Goal: Task Accomplishment & Management: Complete application form

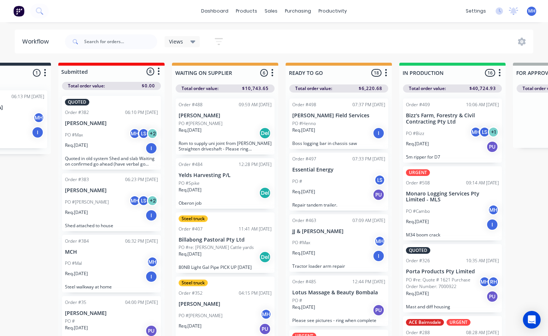
scroll to position [32, 0]
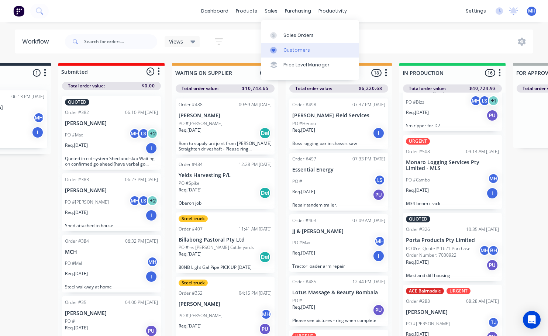
click at [288, 52] on div "Customers" at bounding box center [296, 50] width 27 height 7
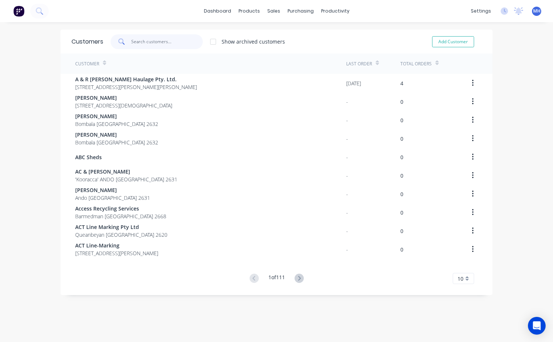
click at [148, 43] on input "text" at bounding box center [167, 41] width 72 height 15
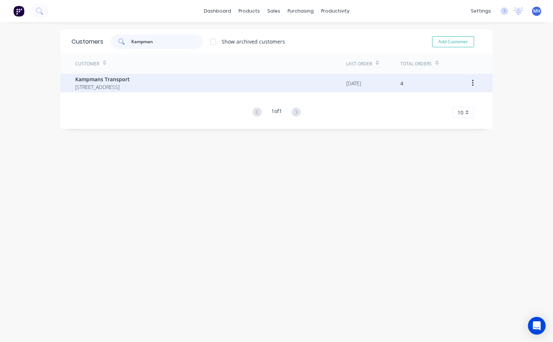
type input "Kampman"
click at [82, 81] on span "Kampmans Transport" at bounding box center [102, 79] width 55 height 8
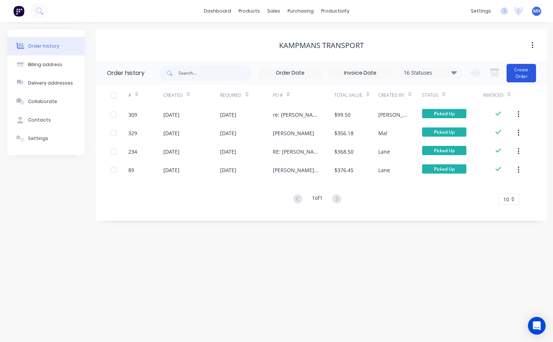
click at [526, 81] on button "Create Order" at bounding box center [522, 73] width 30 height 18
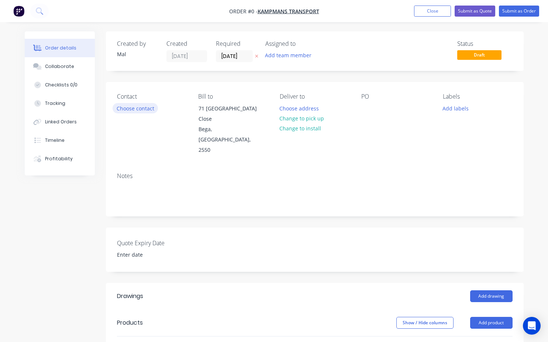
click at [150, 107] on button "Choose contact" at bounding box center [134, 108] width 45 height 10
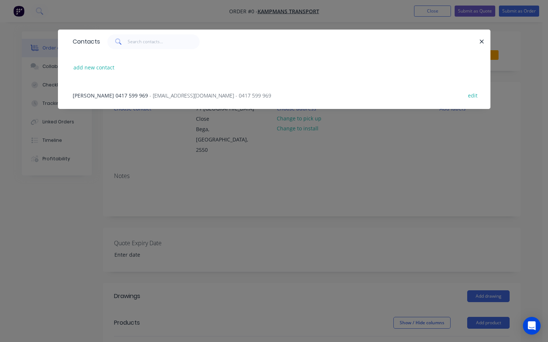
click at [101, 94] on span "[PERSON_NAME] 0417 599 969" at bounding box center [110, 95] width 75 height 7
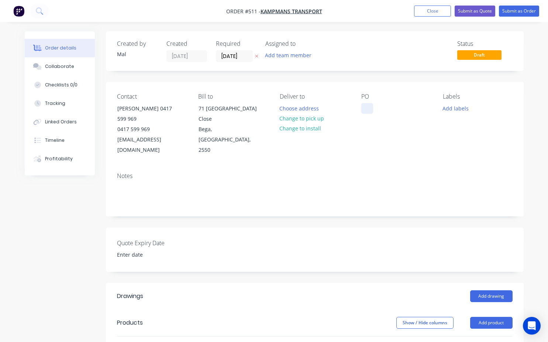
click at [368, 110] on div at bounding box center [367, 108] width 12 height 11
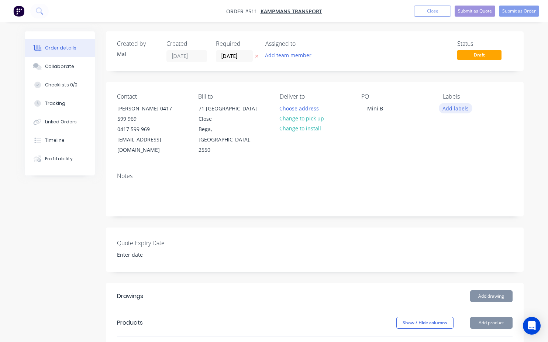
click at [449, 111] on button "Add labels" at bounding box center [455, 108] width 34 height 10
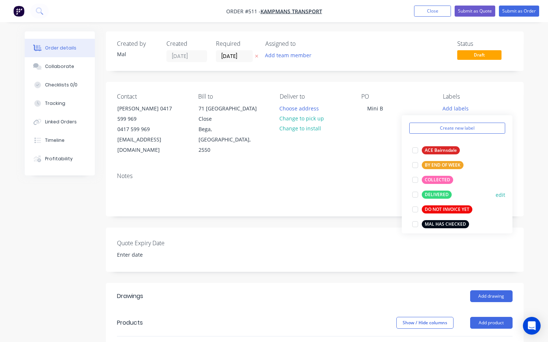
scroll to position [37, 0]
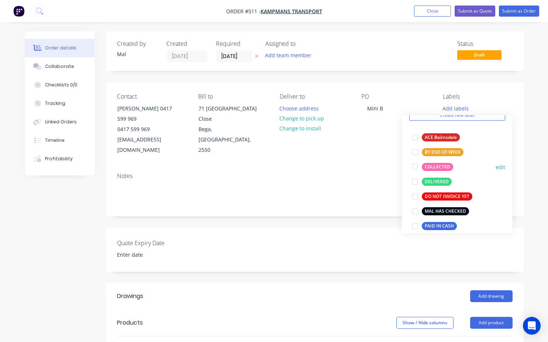
click at [414, 168] on div at bounding box center [415, 166] width 15 height 15
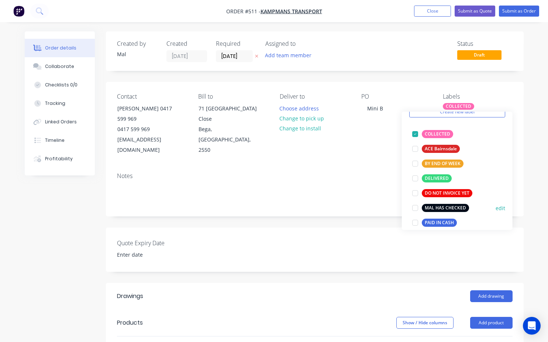
click at [417, 211] on div at bounding box center [415, 207] width 15 height 15
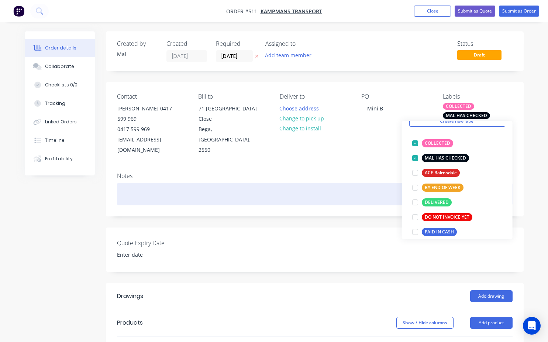
click at [136, 183] on div at bounding box center [314, 194] width 395 height 22
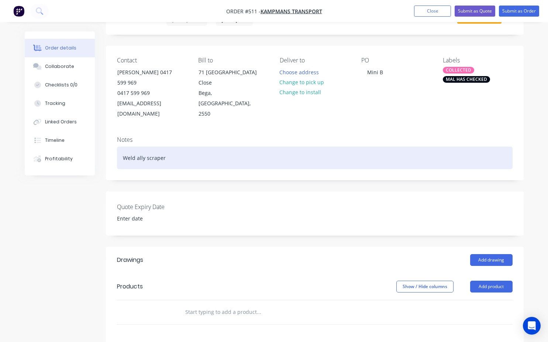
scroll to position [74, 0]
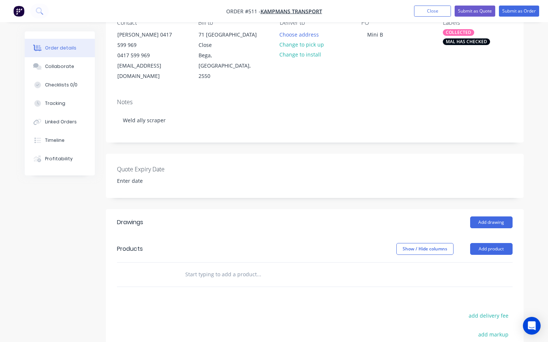
click at [190, 267] on input "text" at bounding box center [259, 274] width 148 height 15
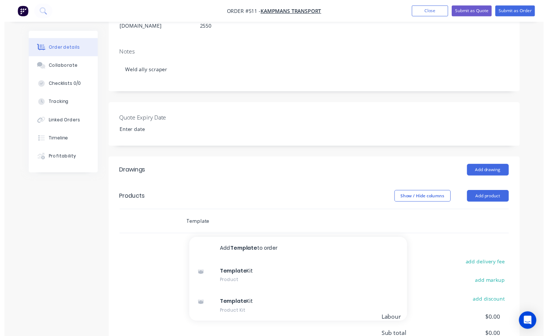
scroll to position [148, 0]
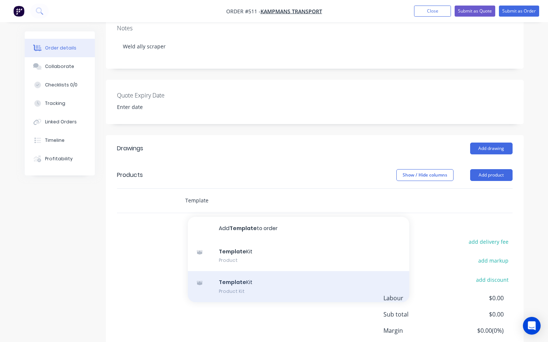
type input "Template"
click at [244, 271] on div "Template Kit Product Kit" at bounding box center [298, 286] width 221 height 31
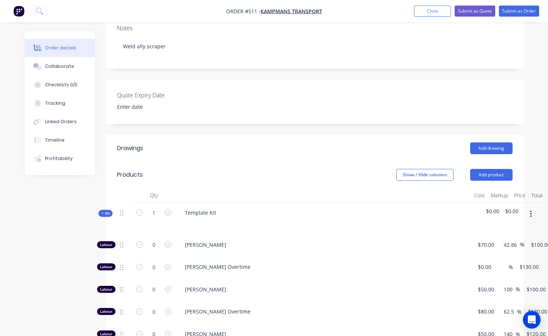
click at [222, 203] on div "Template Kit" at bounding box center [323, 219] width 295 height 32
click at [217, 207] on div "Template Kit" at bounding box center [200, 212] width 43 height 11
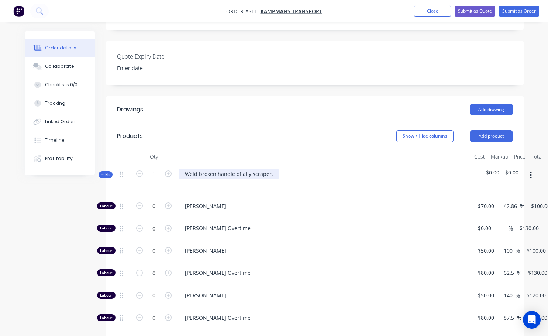
scroll to position [221, 0]
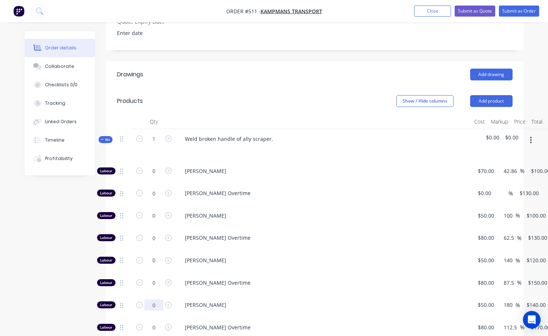
click at [160, 177] on input "0" at bounding box center [153, 171] width 19 height 11
type input "25"
type input "$3,500.00"
click at [289, 323] on span "[PERSON_NAME] Overtime" at bounding box center [326, 327] width 283 height 8
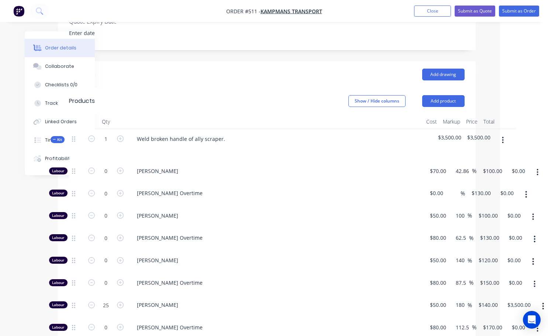
scroll to position [221, 52]
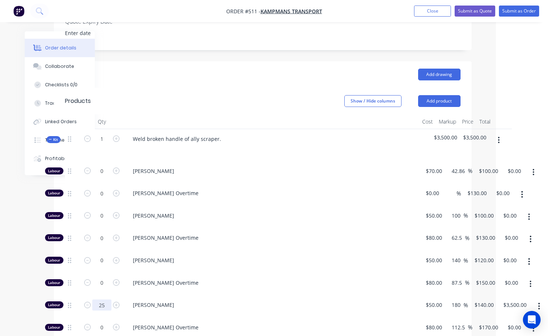
click at [98, 177] on input "25" at bounding box center [101, 171] width 19 height 11
type input "0.25"
type input "$35.00"
click at [199, 318] on div "[PERSON_NAME] Overtime" at bounding box center [271, 329] width 295 height 22
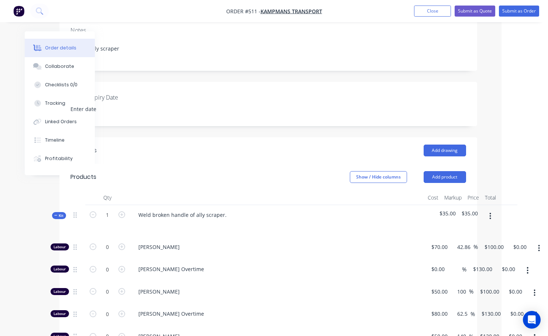
scroll to position [111, 46]
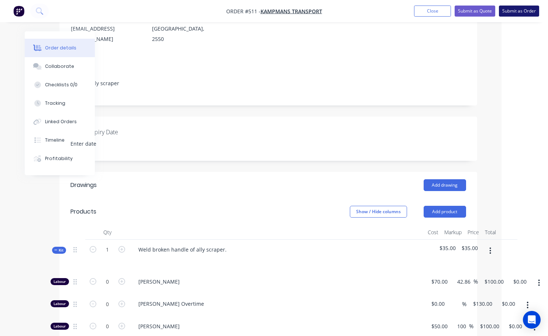
click at [507, 11] on button "Submit as Order" at bounding box center [519, 11] width 40 height 11
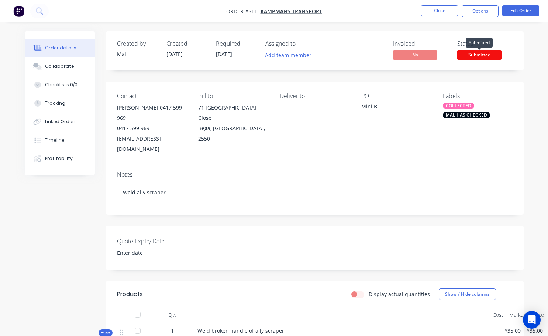
click at [470, 53] on span "Submitted" at bounding box center [479, 54] width 44 height 9
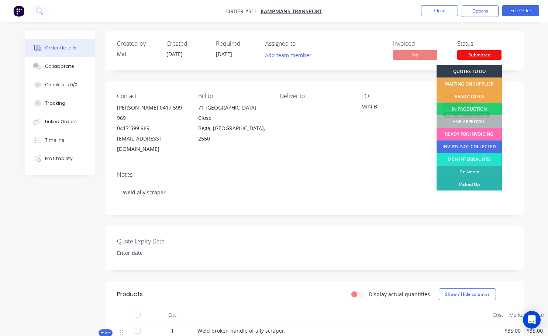
click at [469, 139] on div "READY FOR INVOICING" at bounding box center [468, 134] width 65 height 13
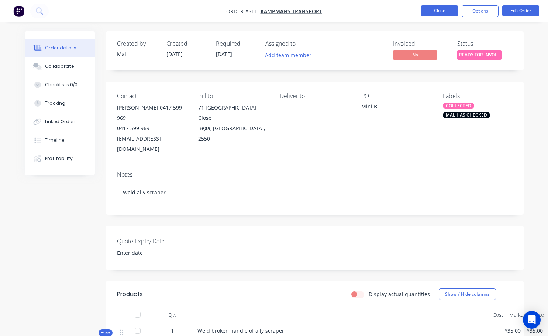
click at [436, 11] on button "Close" at bounding box center [439, 10] width 37 height 11
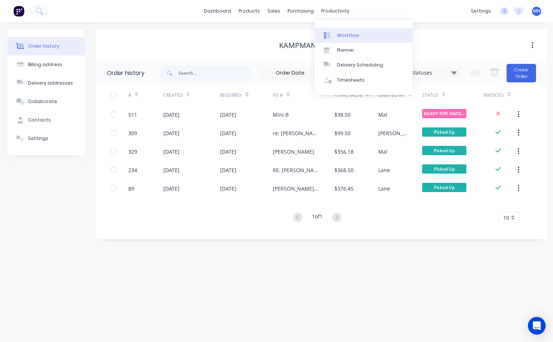
click at [352, 41] on link "Workflow" at bounding box center [364, 35] width 98 height 15
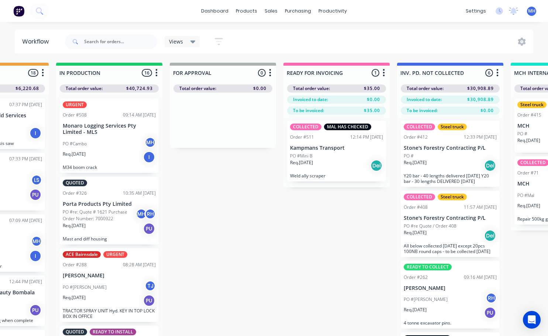
click at [115, 223] on div "Req. [DATE] PU" at bounding box center [109, 228] width 93 height 13
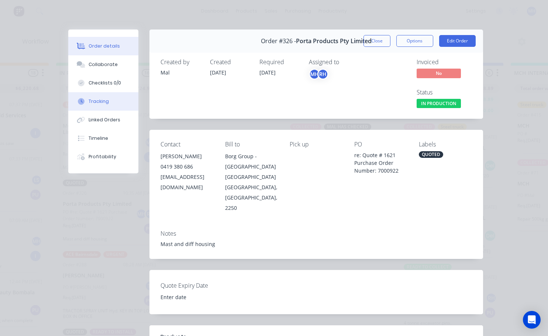
click at [82, 98] on div at bounding box center [81, 101] width 11 height 7
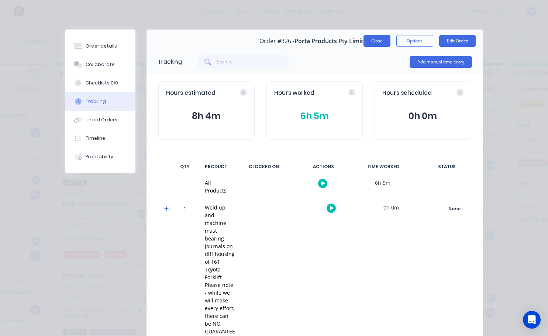
click at [377, 43] on button "Close" at bounding box center [376, 41] width 27 height 12
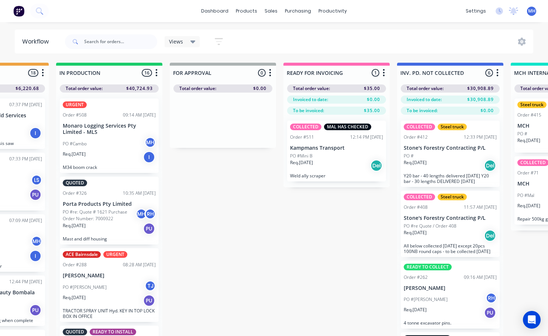
click at [111, 207] on p "Porta Products Pty Limited" at bounding box center [109, 204] width 93 height 6
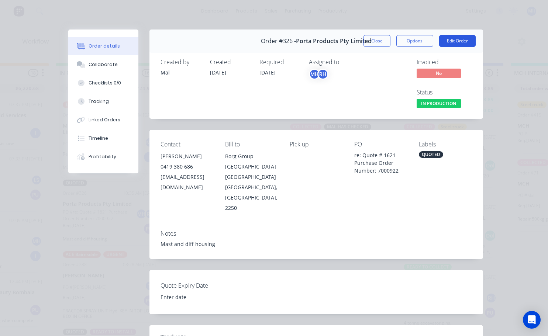
click at [445, 42] on button "Edit Order" at bounding box center [457, 41] width 37 height 12
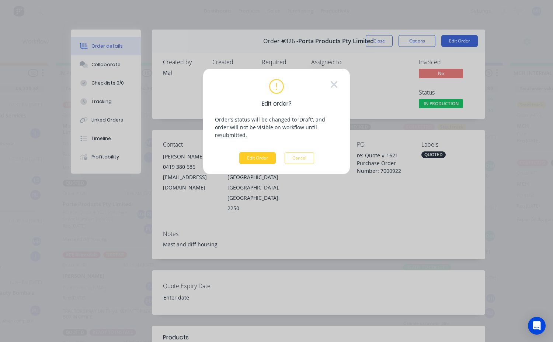
click at [257, 152] on button "Edit Order" at bounding box center [257, 158] width 37 height 12
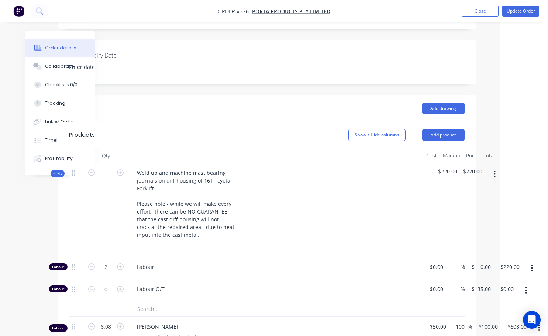
scroll to position [184, 48]
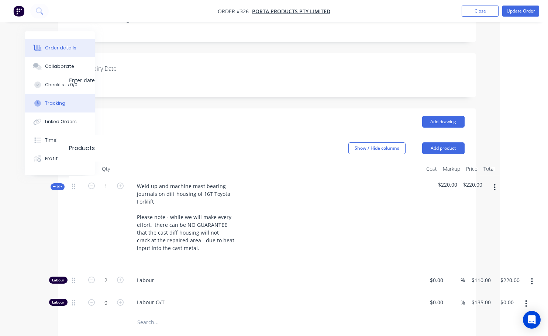
click at [47, 105] on div "Tracking" at bounding box center [55, 103] width 20 height 7
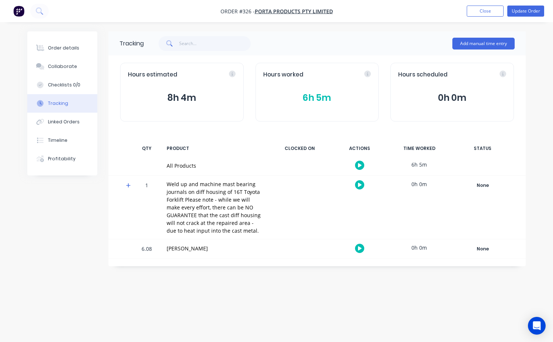
click at [177, 101] on button "8h 4m" at bounding box center [182, 98] width 108 height 14
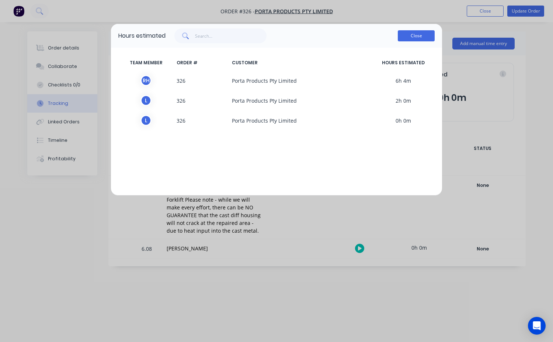
click at [416, 36] on button "Close" at bounding box center [416, 35] width 37 height 11
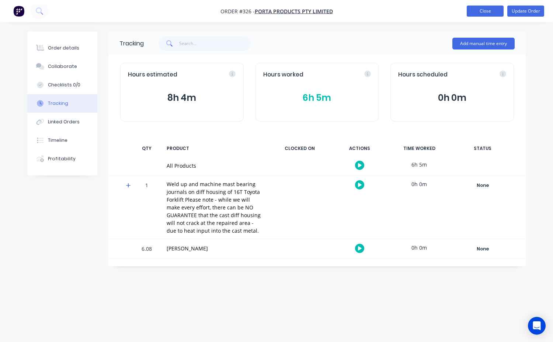
click at [487, 11] on button "Close" at bounding box center [485, 11] width 37 height 11
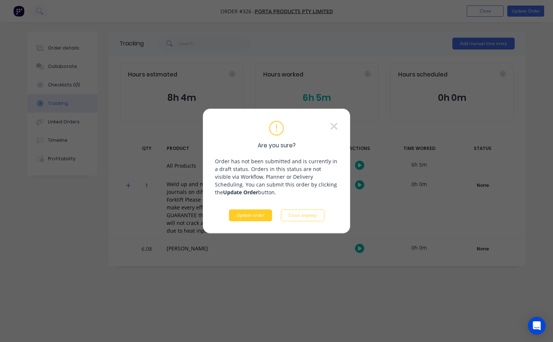
click at [258, 216] on button "Update order" at bounding box center [250, 215] width 43 height 12
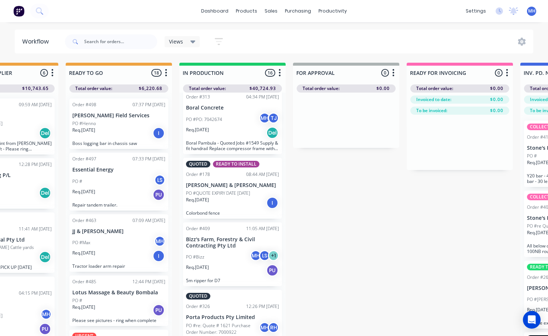
scroll to position [878, 0]
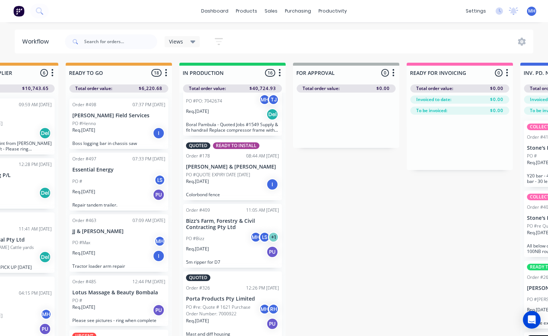
click at [218, 307] on p "PO #re: Quote # 1621 Purchase Order Number: 7000922" at bounding box center [222, 310] width 73 height 13
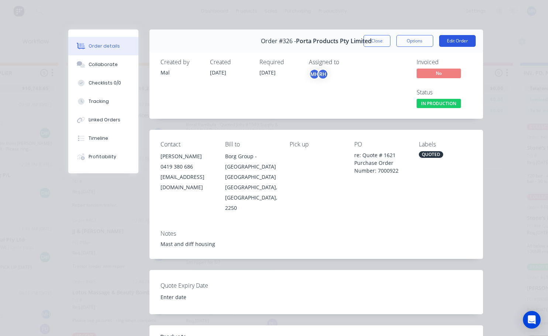
click at [455, 38] on button "Edit Order" at bounding box center [457, 41] width 37 height 12
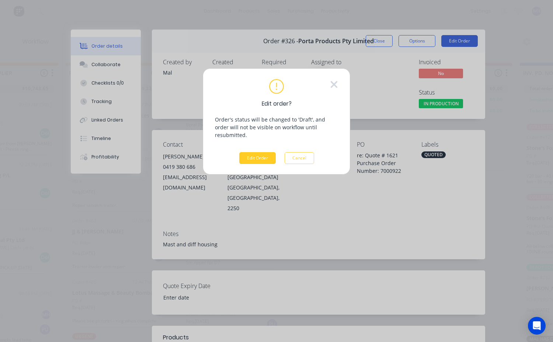
click at [269, 152] on button "Edit Order" at bounding box center [257, 158] width 37 height 12
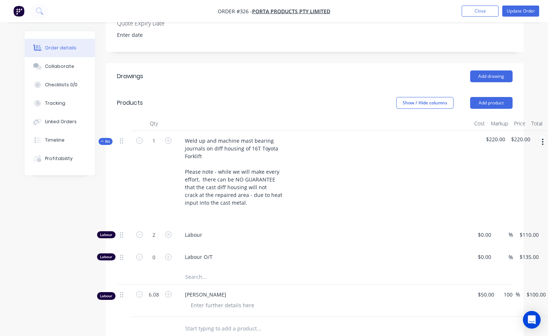
scroll to position [221, 0]
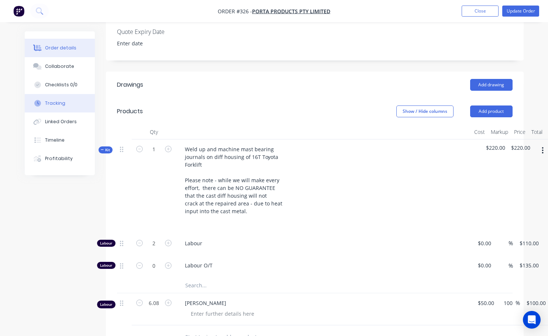
click at [55, 101] on div "Tracking" at bounding box center [55, 103] width 20 height 7
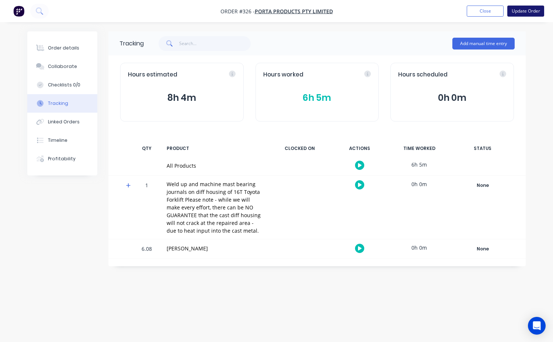
click at [521, 9] on button "Update Order" at bounding box center [525, 11] width 37 height 11
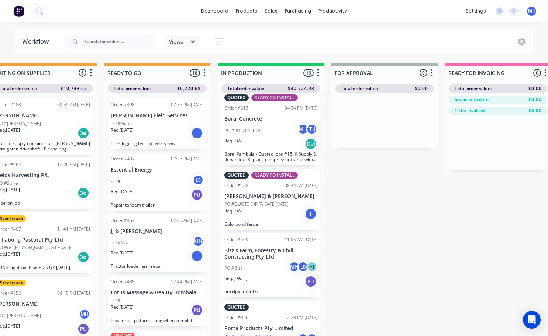
scroll to position [878, 0]
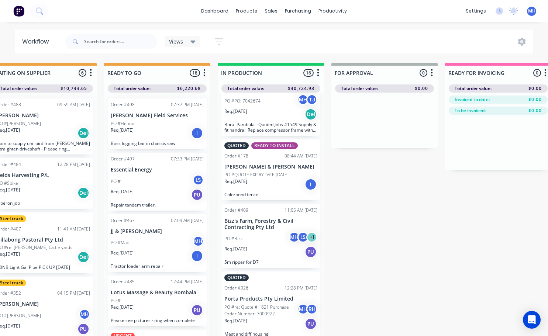
click at [250, 245] on div "PO #Bizz MH LS + 1" at bounding box center [270, 239] width 93 height 14
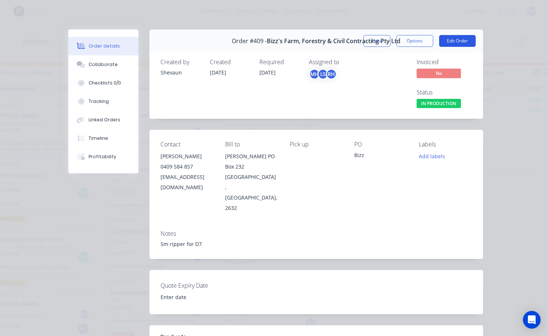
click at [452, 41] on button "Edit Order" at bounding box center [457, 41] width 37 height 12
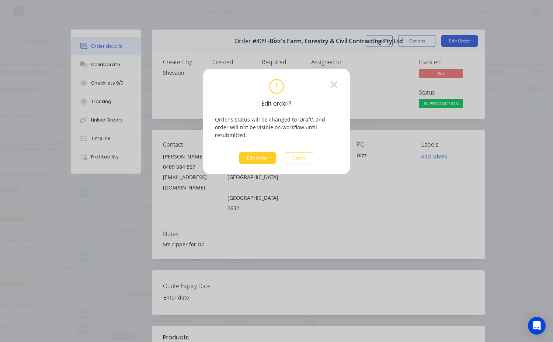
click at [259, 152] on button "Edit Order" at bounding box center [257, 158] width 37 height 12
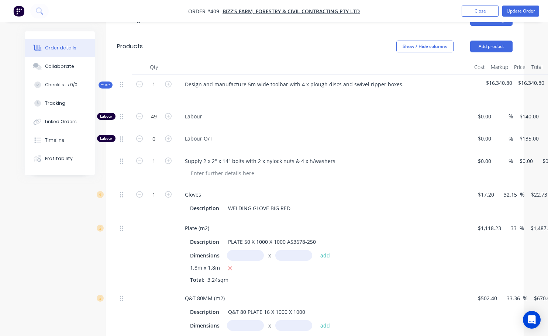
scroll to position [184, 0]
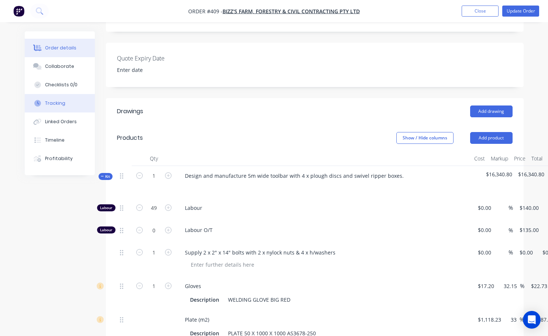
click at [59, 105] on div "Tracking" at bounding box center [55, 103] width 20 height 7
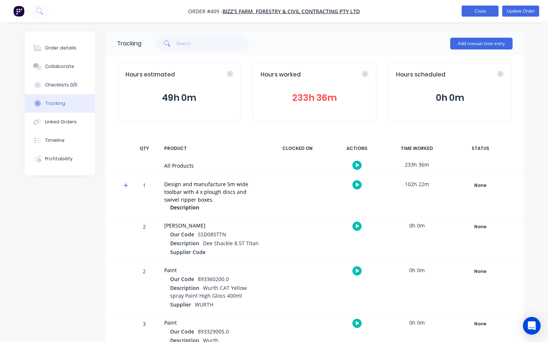
click at [482, 10] on button "Close" at bounding box center [479, 11] width 37 height 11
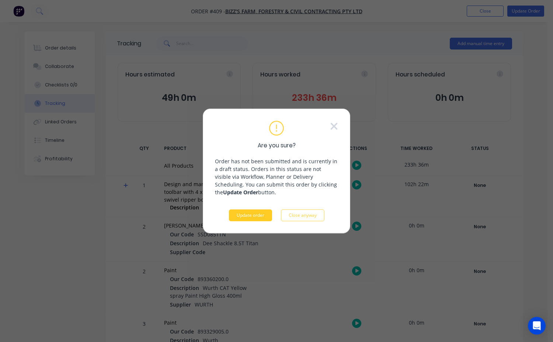
click at [244, 220] on button "Update order" at bounding box center [250, 215] width 43 height 12
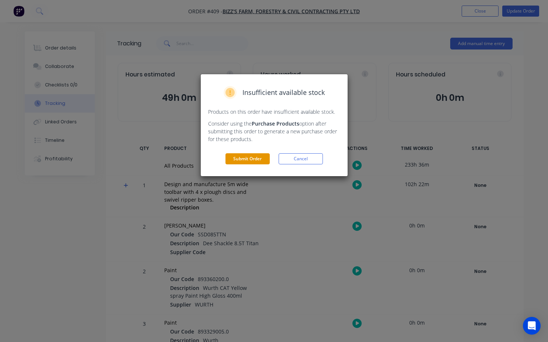
click at [258, 159] on button "Submit Order" at bounding box center [247, 158] width 44 height 11
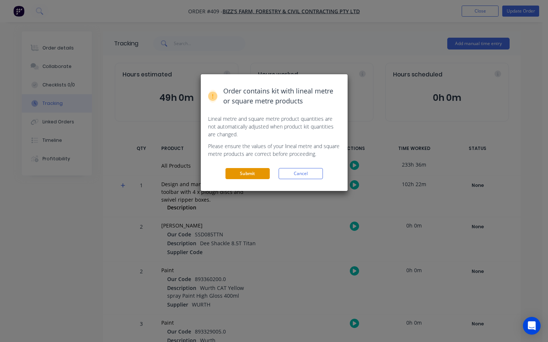
click at [261, 170] on button "Submit" at bounding box center [247, 173] width 44 height 11
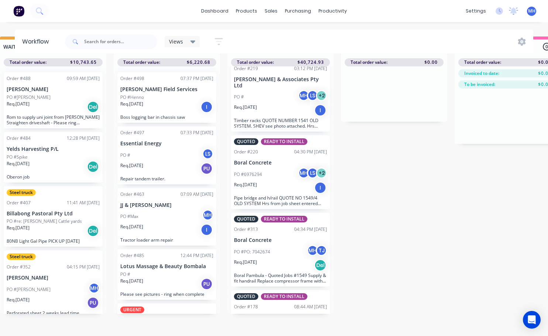
scroll to position [878, 0]
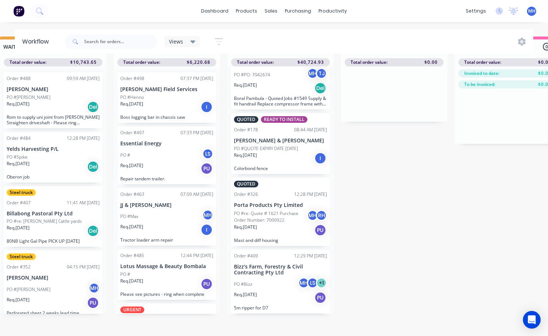
click at [278, 277] on div "PO #Bizz MH LS + 1" at bounding box center [280, 284] width 93 height 14
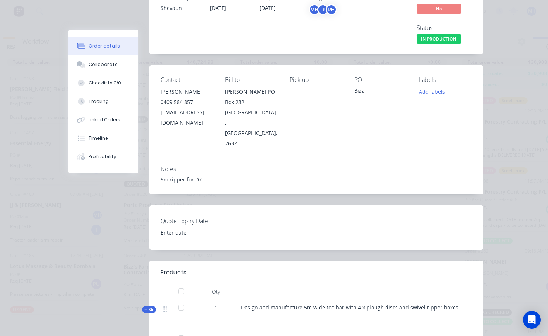
scroll to position [37, 0]
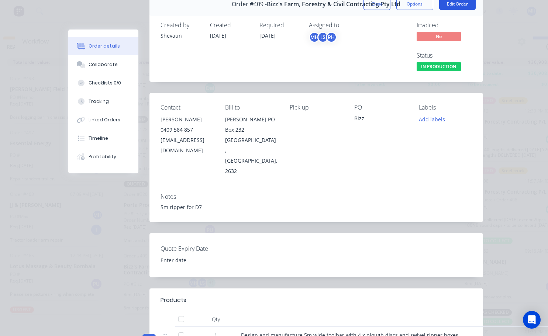
click at [452, 3] on button "Edit Order" at bounding box center [457, 4] width 37 height 12
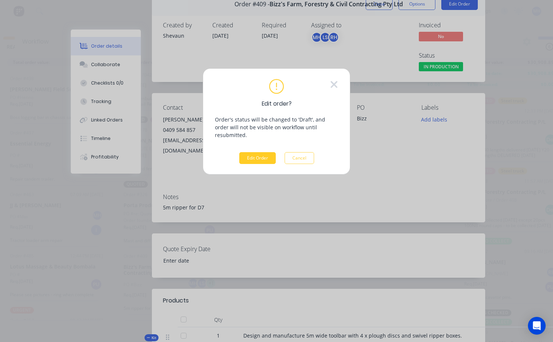
click at [260, 154] on button "Edit Order" at bounding box center [257, 158] width 37 height 12
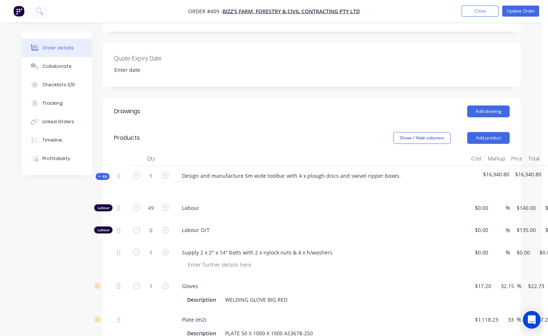
scroll to position [258, 0]
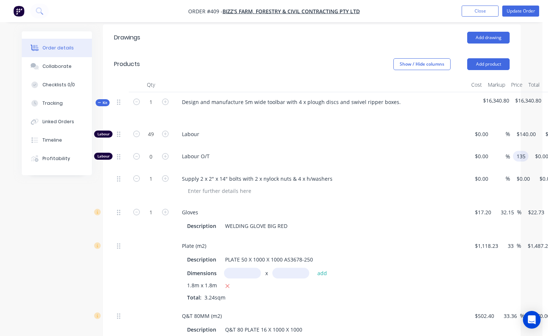
click at [522, 162] on input "135" at bounding box center [522, 156] width 13 height 11
type input "$135.00"
click at [427, 152] on div "Labour O/T" at bounding box center [320, 157] width 295 height 22
click at [483, 13] on button "Close" at bounding box center [479, 11] width 37 height 11
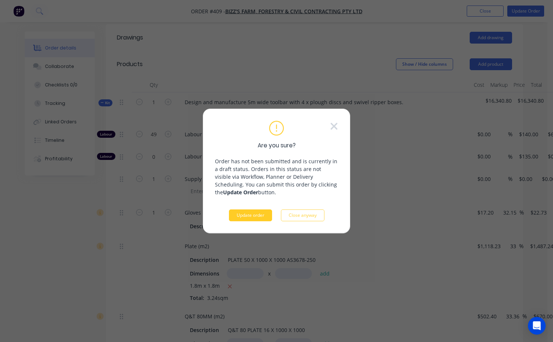
click at [246, 218] on button "Update order" at bounding box center [250, 215] width 43 height 12
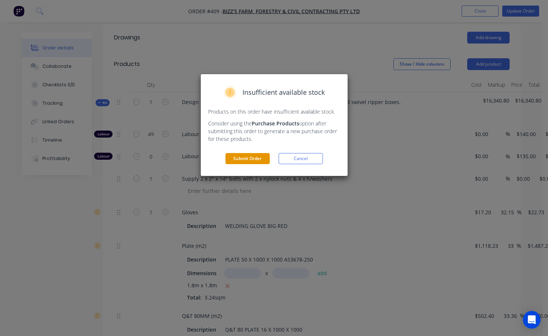
click at [266, 159] on button "Submit Order" at bounding box center [247, 158] width 44 height 11
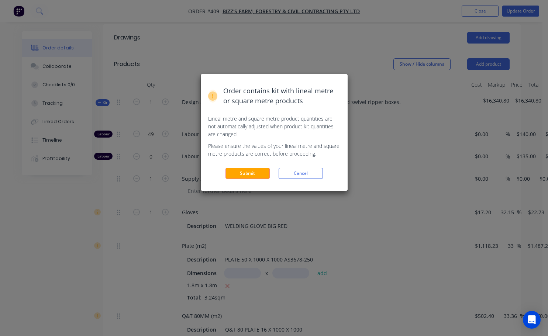
click at [259, 167] on div "Order contains kit with lineal metre or square metre products Lineal metre and …" at bounding box center [274, 132] width 147 height 117
click at [259, 169] on button "Submit" at bounding box center [247, 173] width 44 height 11
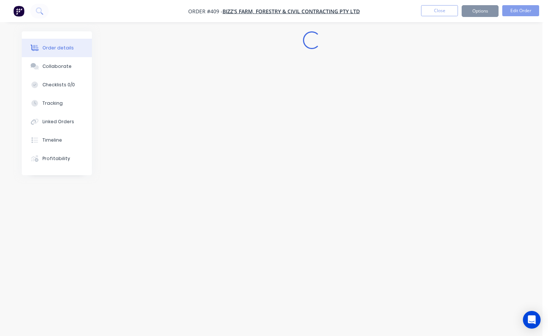
scroll to position [0, 0]
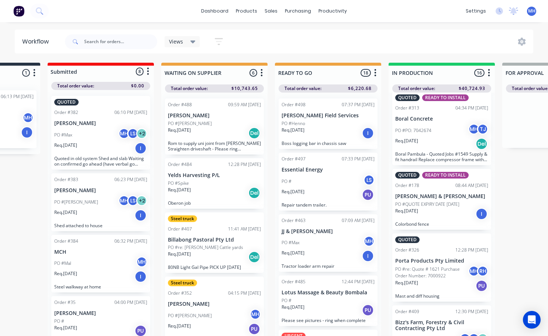
scroll to position [878, 0]
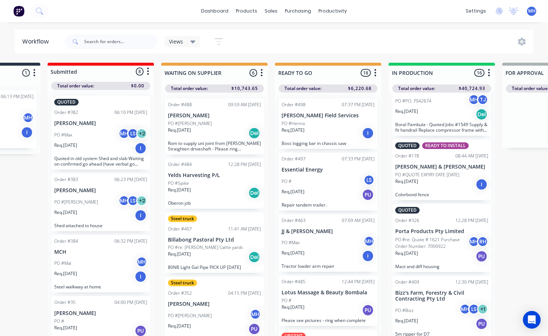
click at [418, 179] on p "Req. [DATE]" at bounding box center [406, 181] width 23 height 7
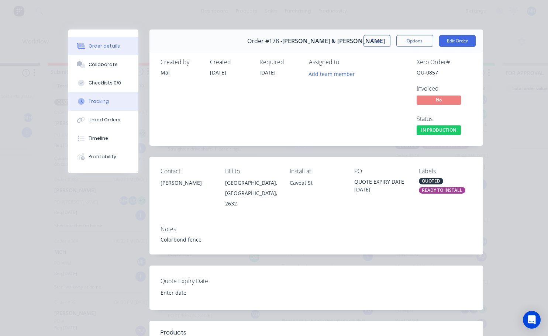
click at [101, 101] on div "Tracking" at bounding box center [99, 101] width 20 height 7
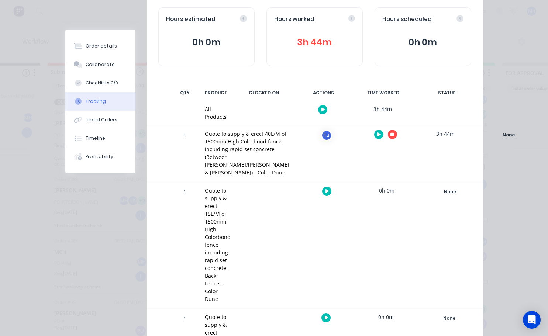
scroll to position [0, 0]
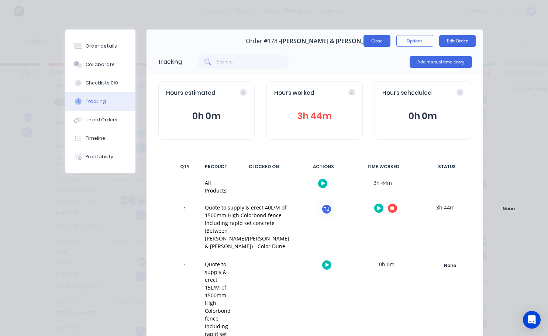
click at [376, 45] on button "Close" at bounding box center [376, 41] width 27 height 12
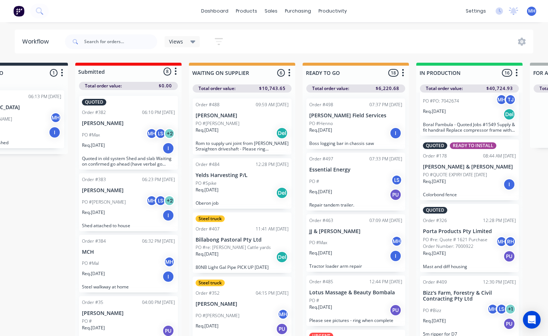
scroll to position [0, 55]
